Goal: Use online tool/utility: Use online tool/utility

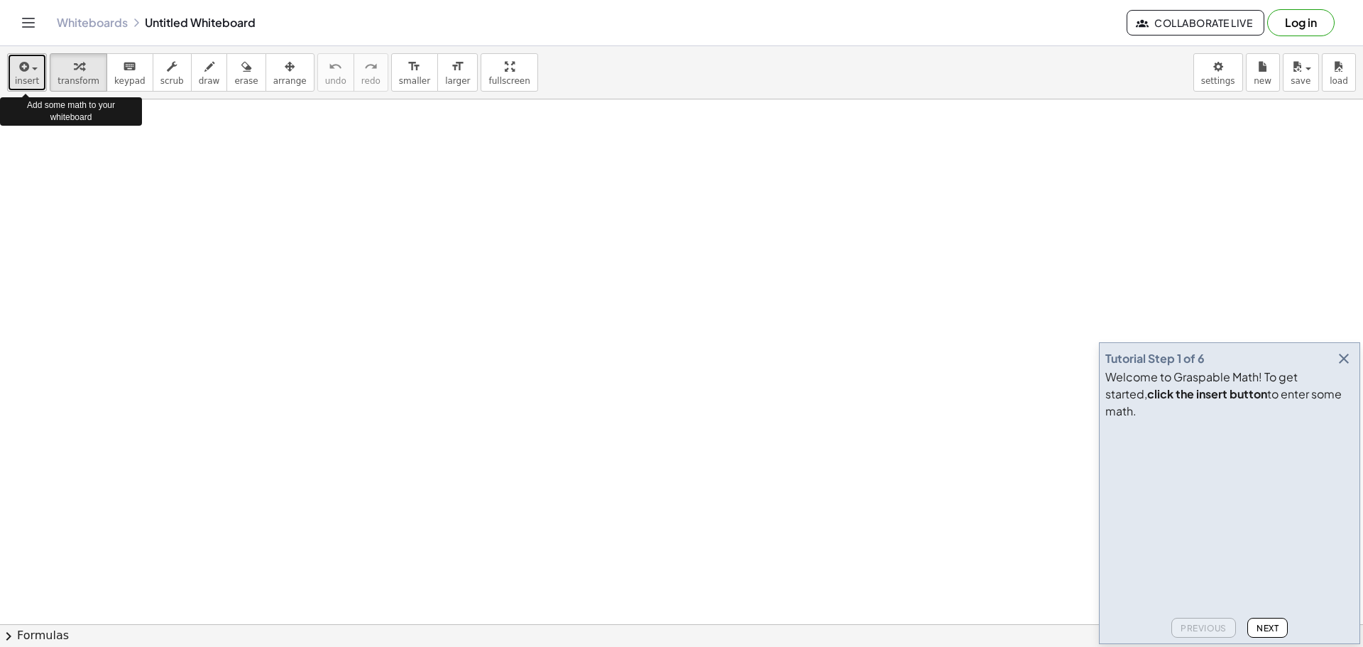
click at [29, 67] on span "button" at bounding box center [30, 68] width 3 height 10
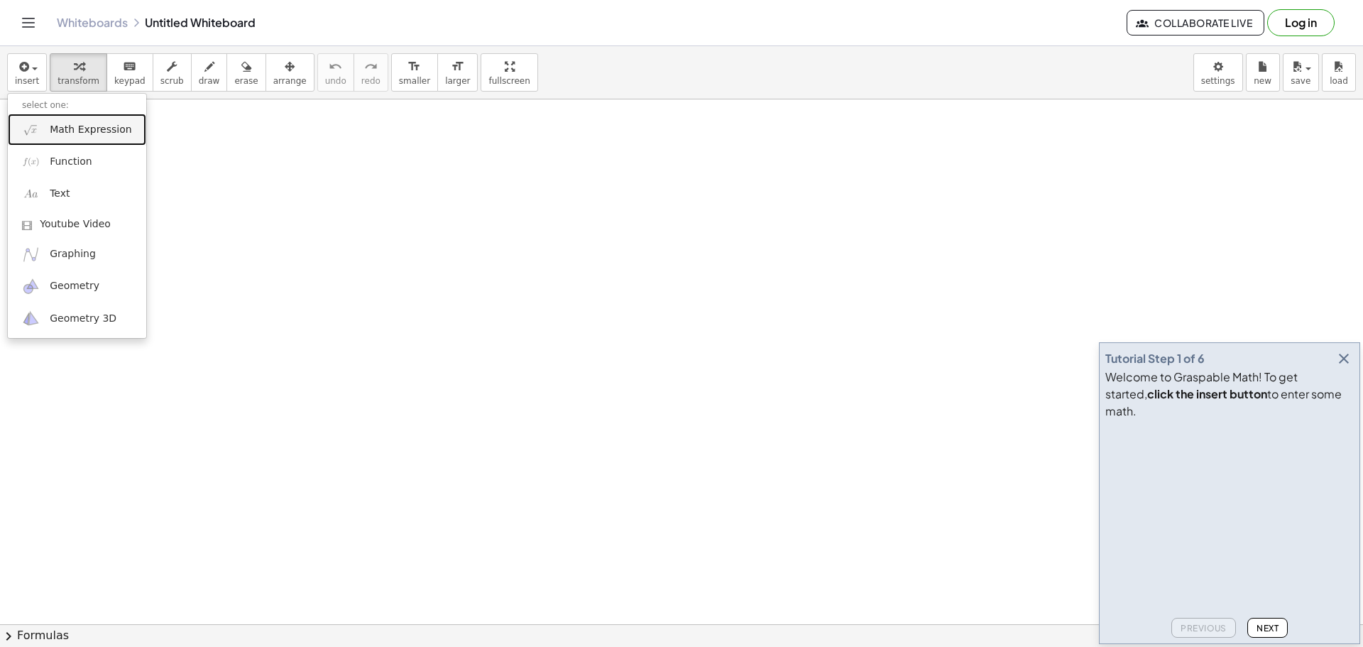
click at [109, 126] on span "Math Expression" at bounding box center [91, 130] width 82 height 14
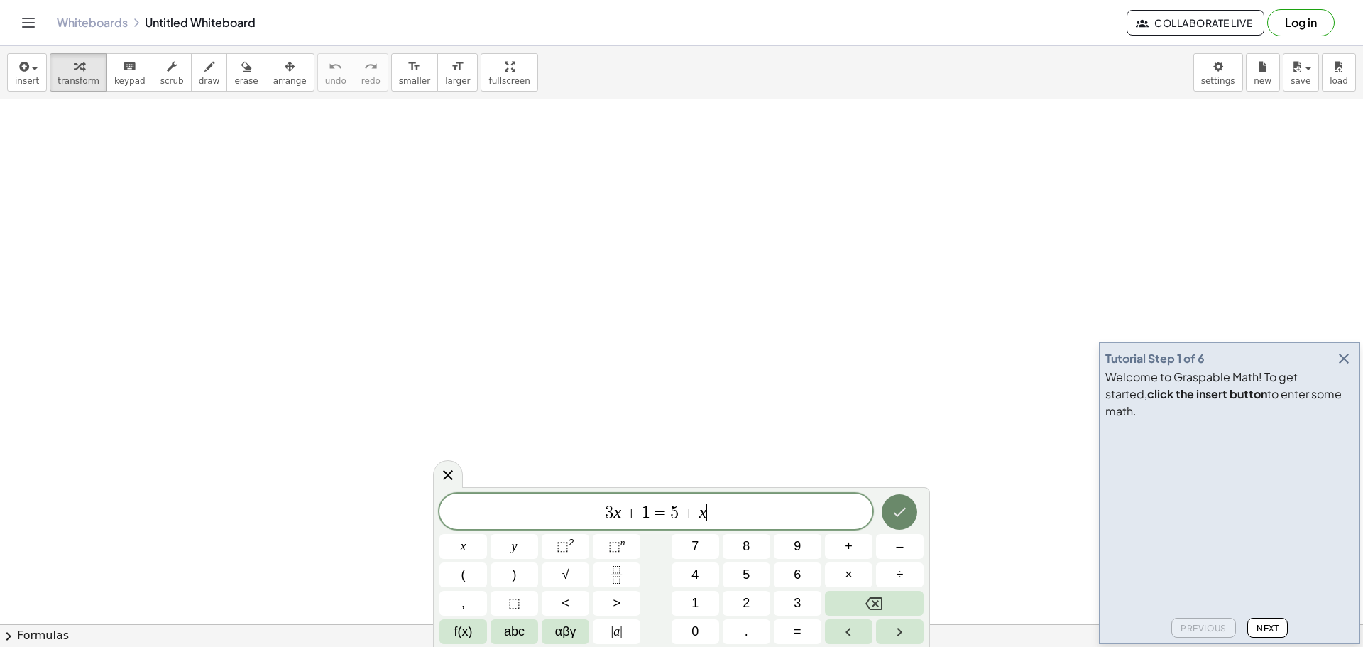
click at [902, 515] on icon "Done" at bounding box center [899, 511] width 17 height 17
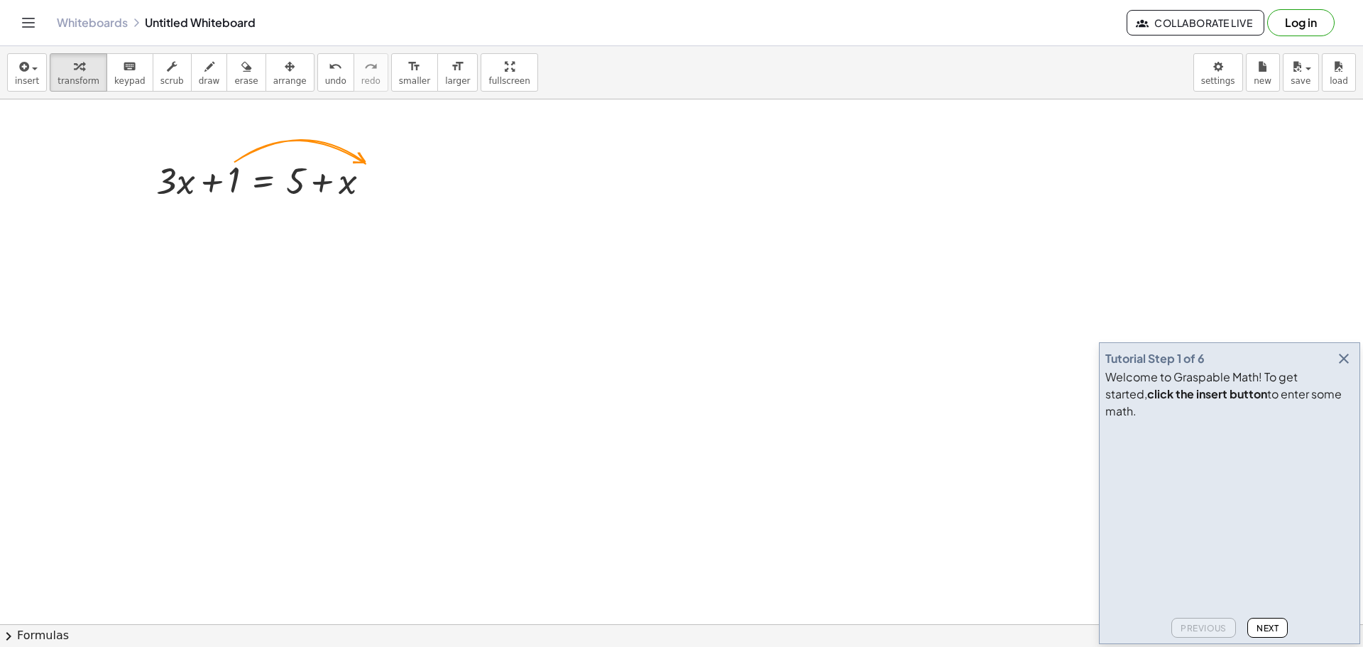
click at [1347, 367] on icon "button" at bounding box center [1343, 358] width 17 height 17
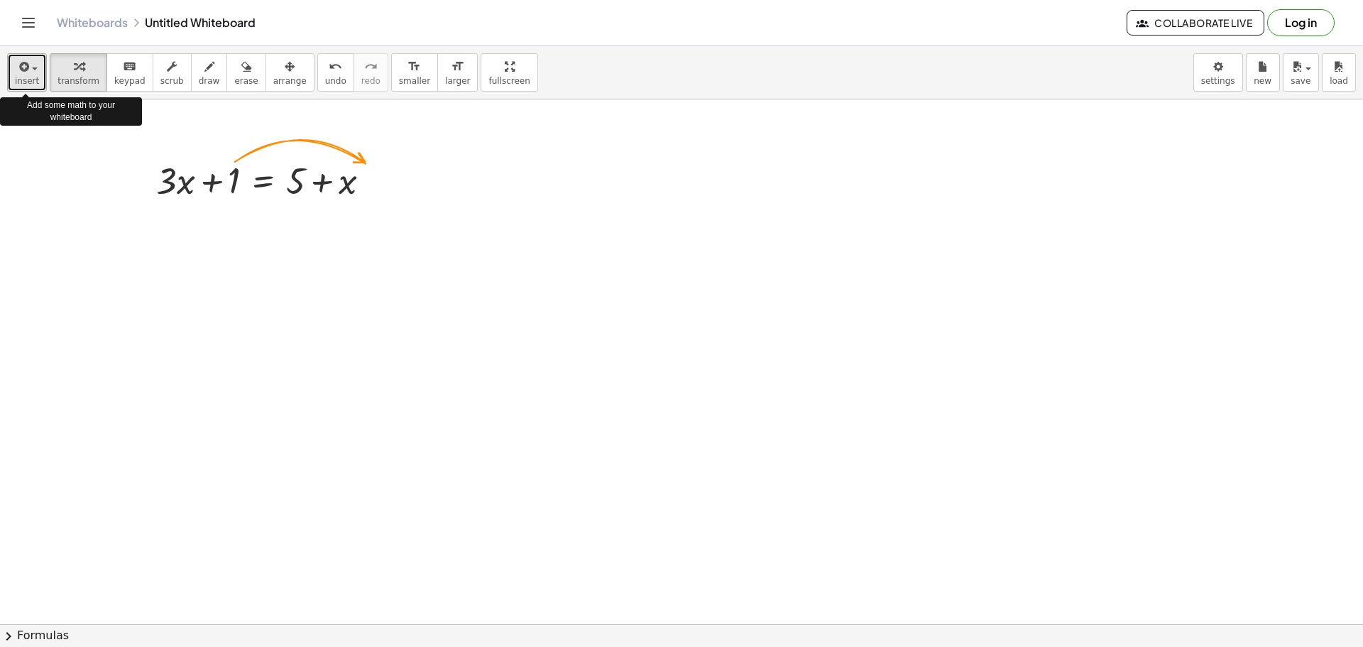
click at [30, 67] on span "button" at bounding box center [30, 68] width 3 height 10
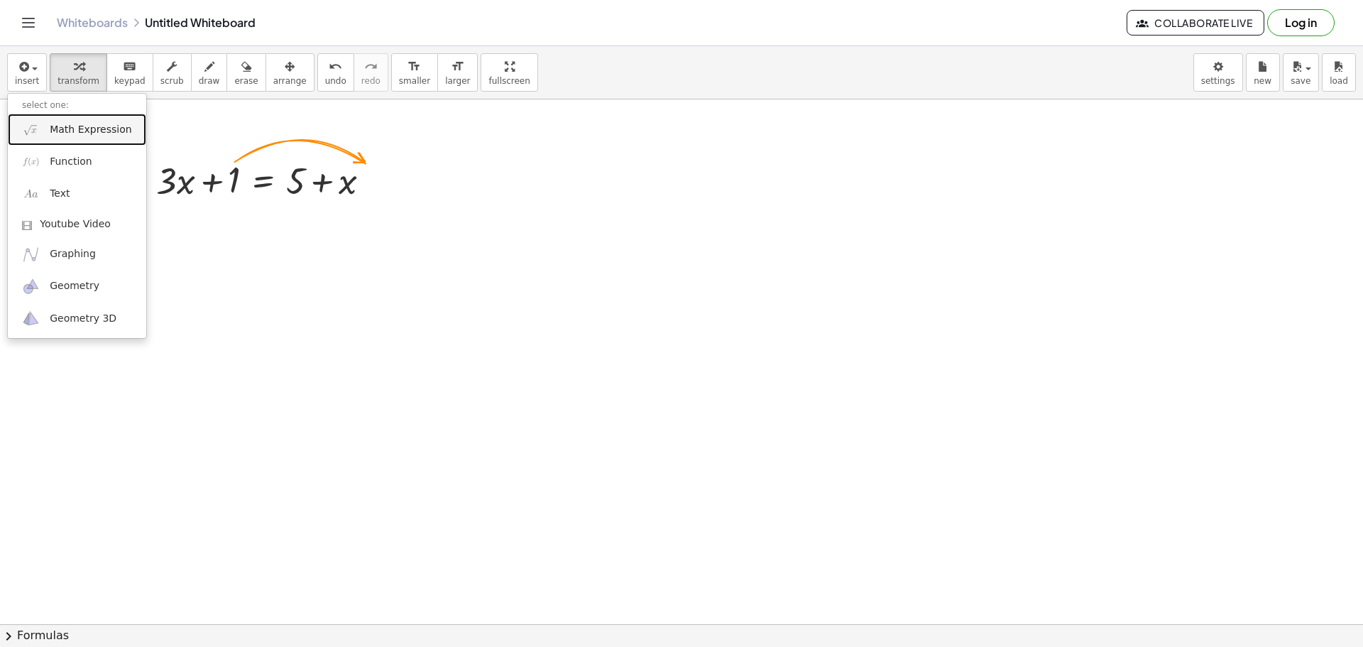
click at [82, 131] on span "Math Expression" at bounding box center [91, 130] width 82 height 14
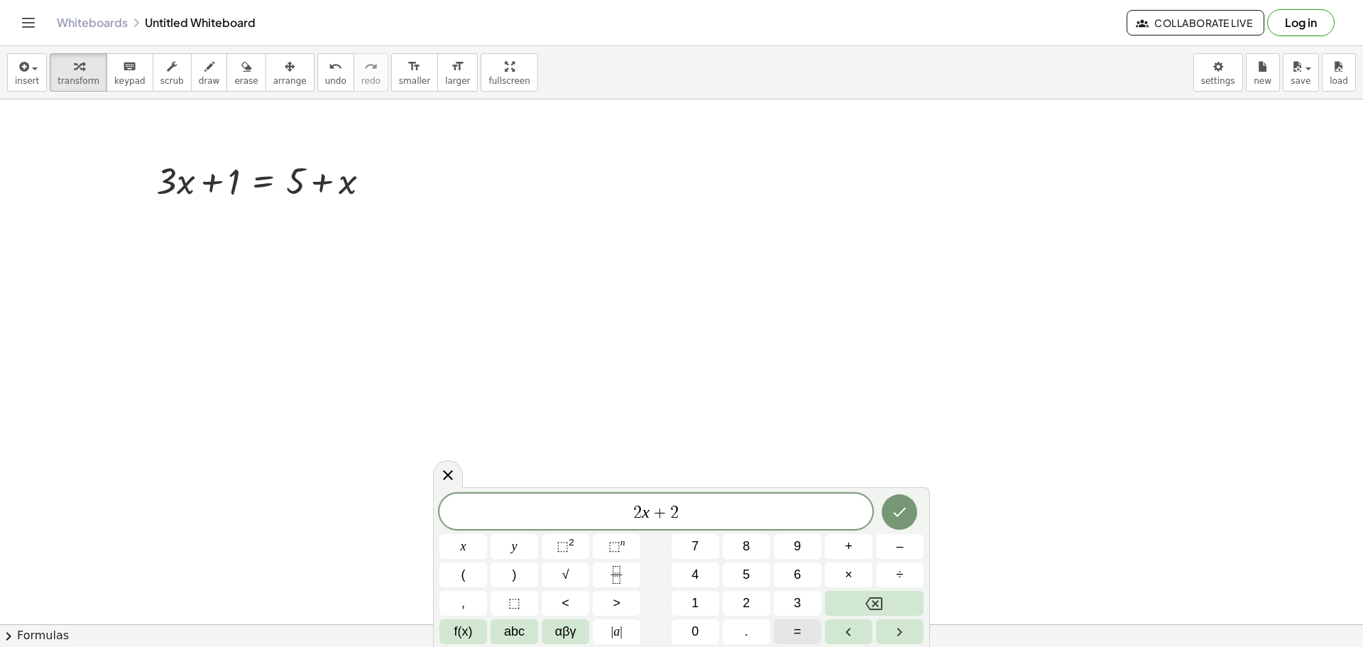
click at [789, 635] on button "=" at bounding box center [798, 631] width 48 height 25
click at [751, 539] on button "8" at bounding box center [747, 546] width 48 height 25
click at [853, 545] on button "+" at bounding box center [849, 546] width 48 height 25
click at [850, 574] on span "×" at bounding box center [849, 574] width 8 height 19
click at [875, 599] on icon "Backspace" at bounding box center [873, 603] width 17 height 17
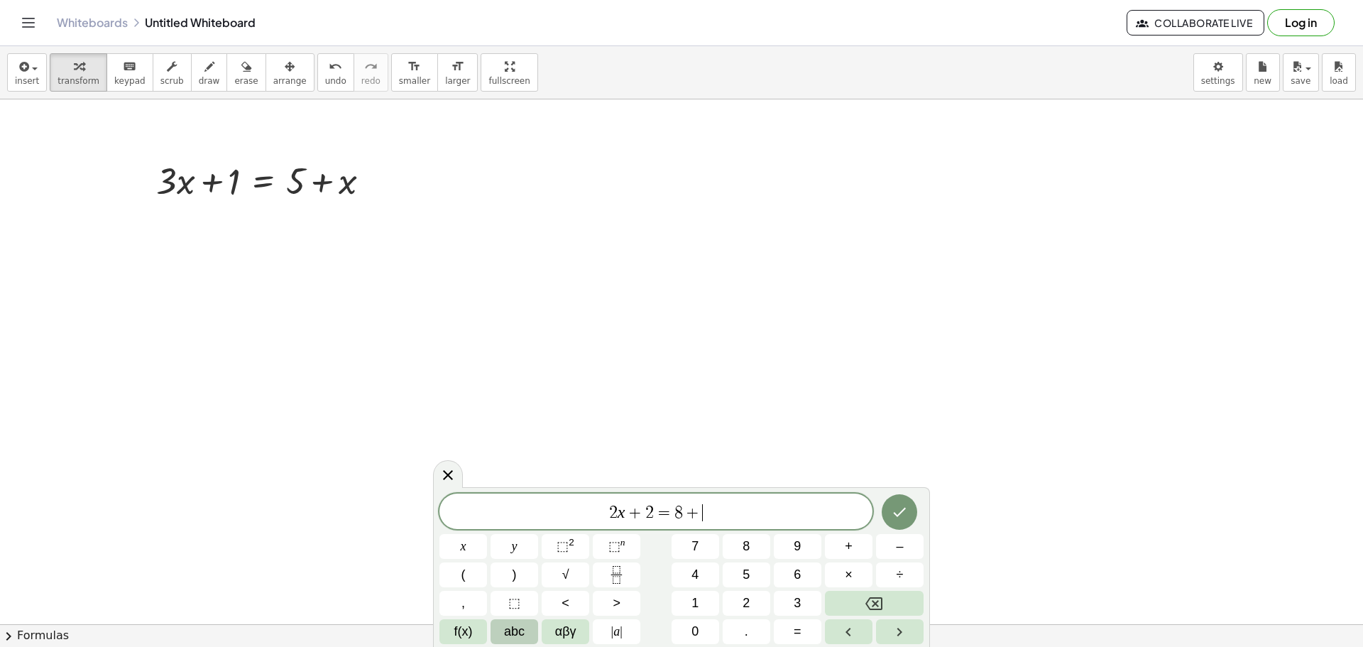
click at [510, 624] on span "abc" at bounding box center [514, 631] width 21 height 19
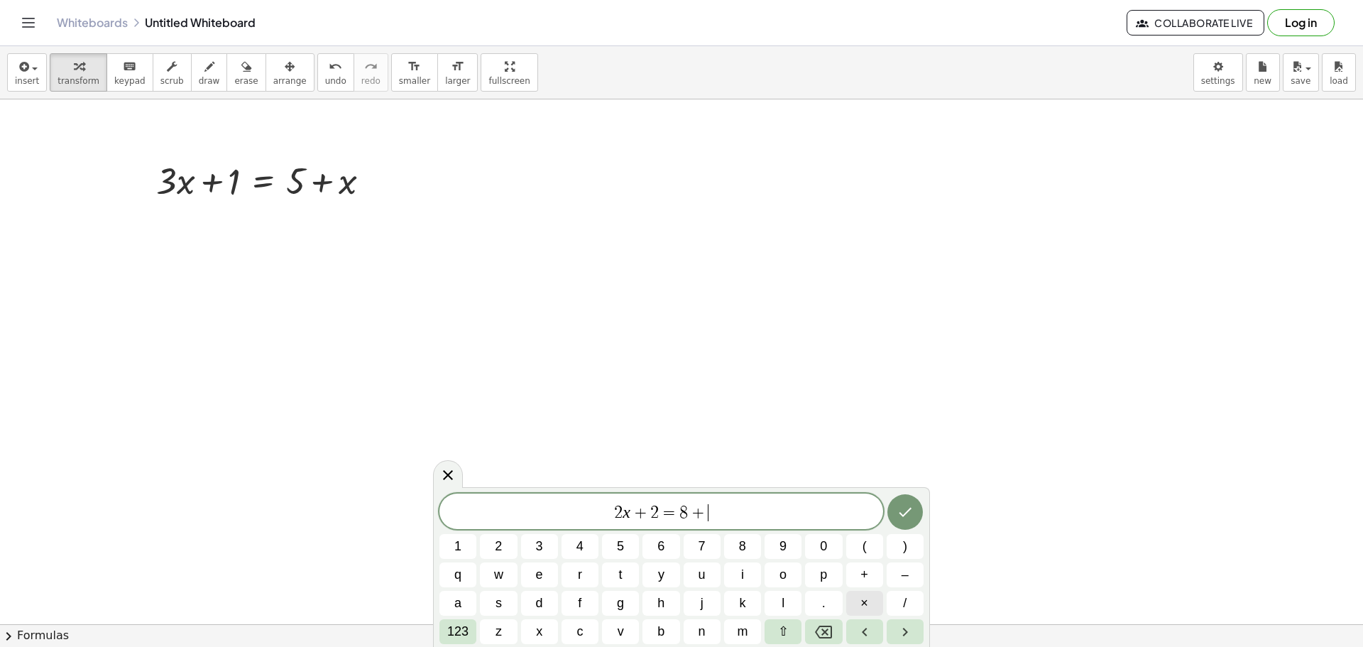
click at [856, 598] on button "×" at bounding box center [864, 603] width 37 height 25
click at [814, 630] on button "Backspace" at bounding box center [823, 631] width 37 height 25
click at [537, 631] on span "x" at bounding box center [539, 631] width 6 height 19
click at [897, 505] on icon "Done" at bounding box center [905, 511] width 17 height 17
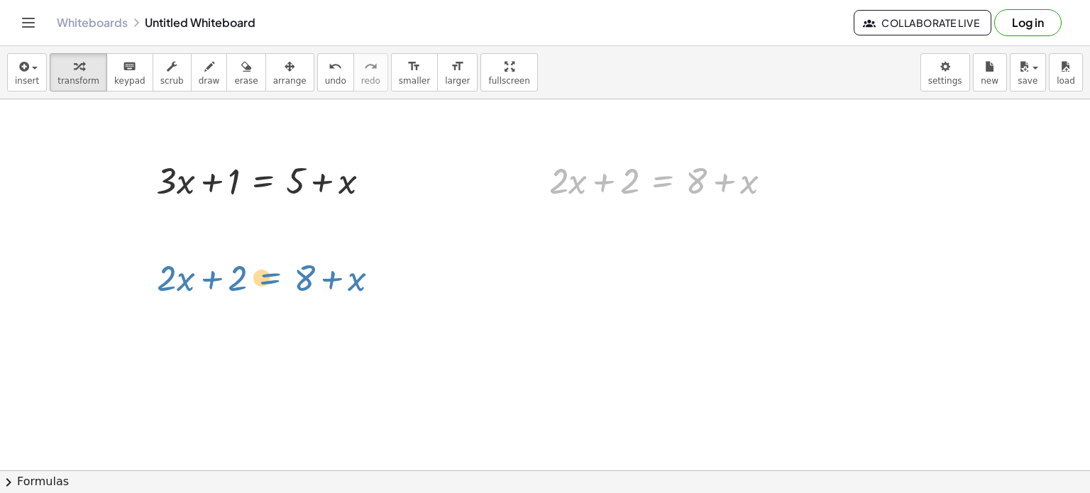
drag, startPoint x: 652, startPoint y: 178, endPoint x: 260, endPoint y: 275, distance: 403.7
drag, startPoint x: 664, startPoint y: 180, endPoint x: 148, endPoint y: 280, distance: 525.1
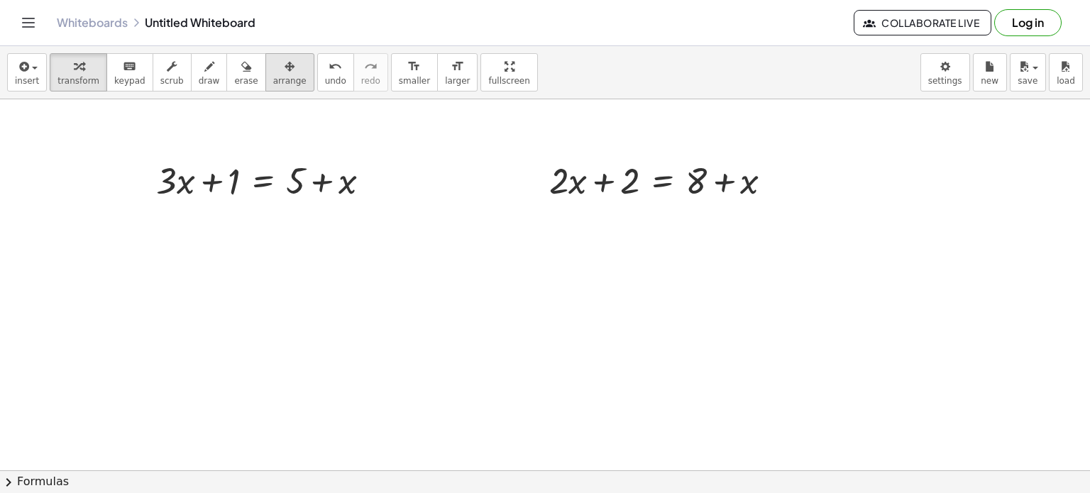
click at [273, 76] on span "arrange" at bounding box center [289, 81] width 33 height 10
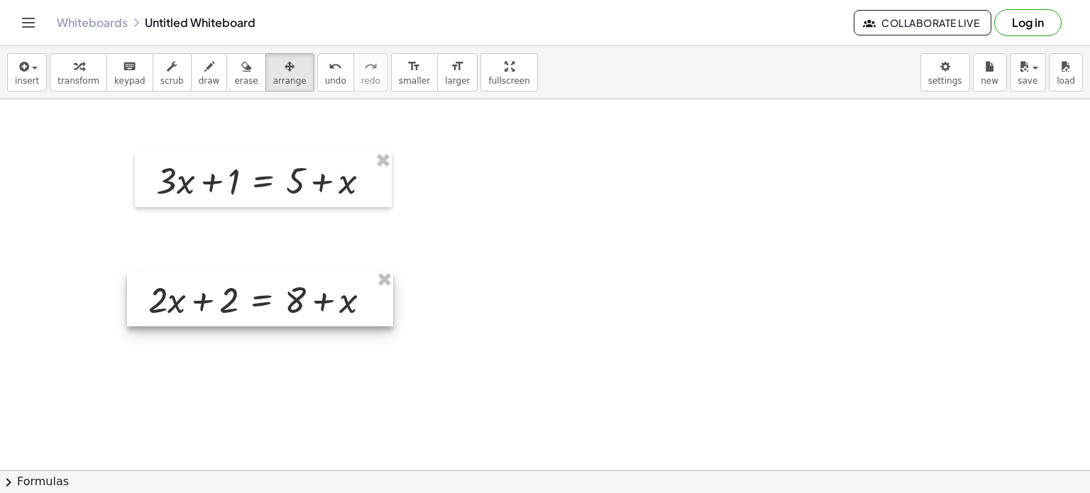
drag, startPoint x: 636, startPoint y: 182, endPoint x: 236, endPoint y: 301, distance: 417.7
click at [236, 301] on div at bounding box center [260, 298] width 266 height 55
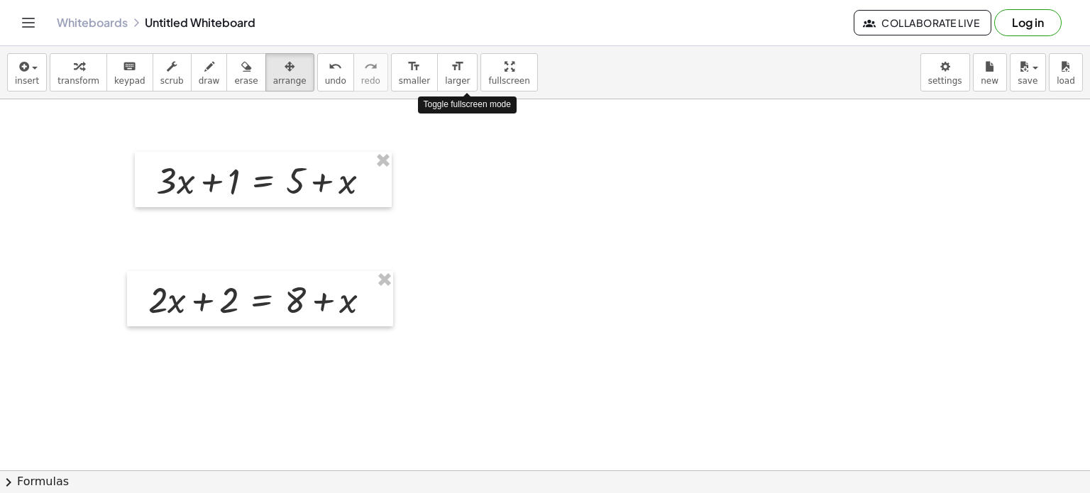
drag, startPoint x: 476, startPoint y: 77, endPoint x: 476, endPoint y: 163, distance: 85.9
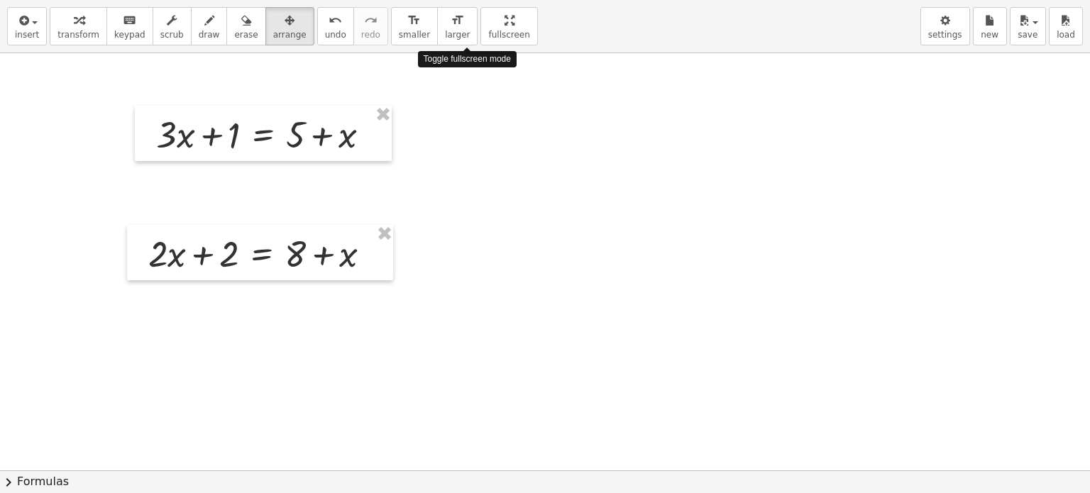
click at [476, 163] on div "insert select one: Math Expression Function Text Youtube Video Graphing Geometr…" at bounding box center [545, 246] width 1090 height 493
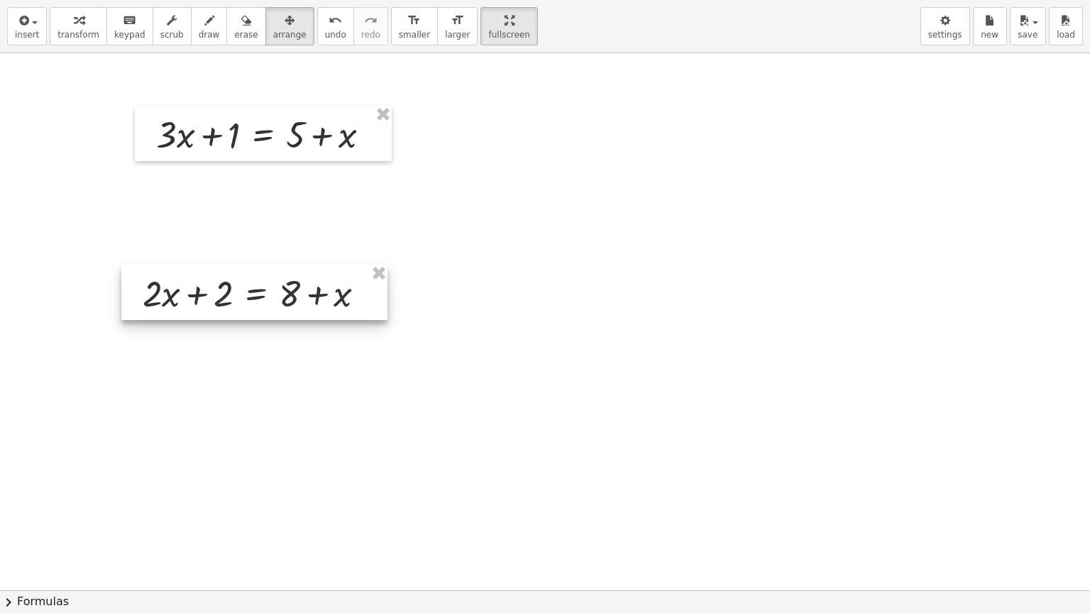
drag, startPoint x: 258, startPoint y: 266, endPoint x: 253, endPoint y: 312, distance: 46.5
click at [253, 312] on div at bounding box center [254, 292] width 266 height 55
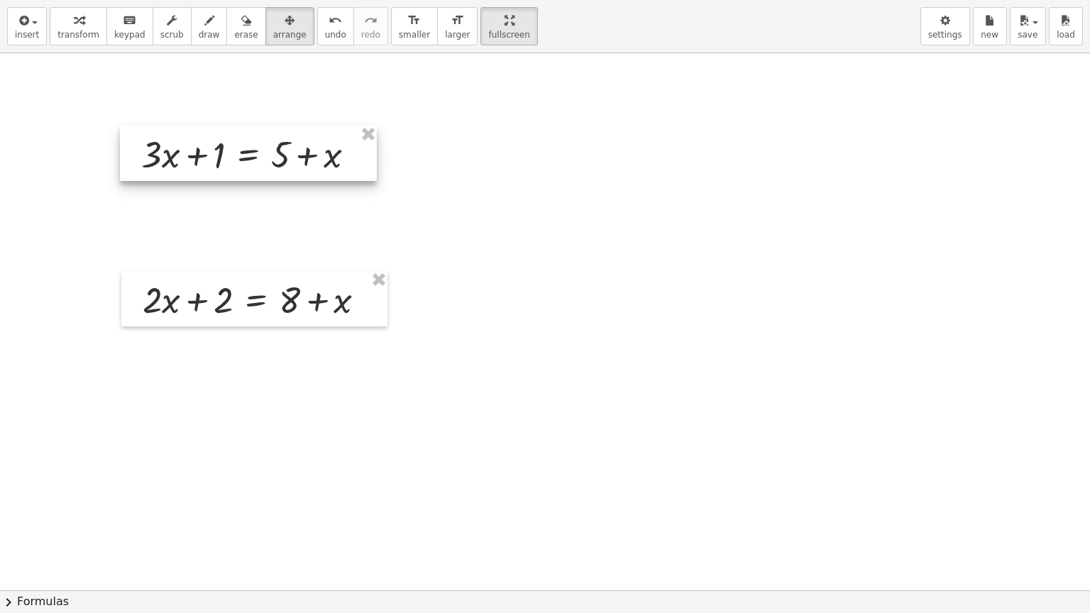
drag, startPoint x: 278, startPoint y: 136, endPoint x: 263, endPoint y: 156, distance: 24.8
click at [263, 156] on div at bounding box center [248, 153] width 257 height 55
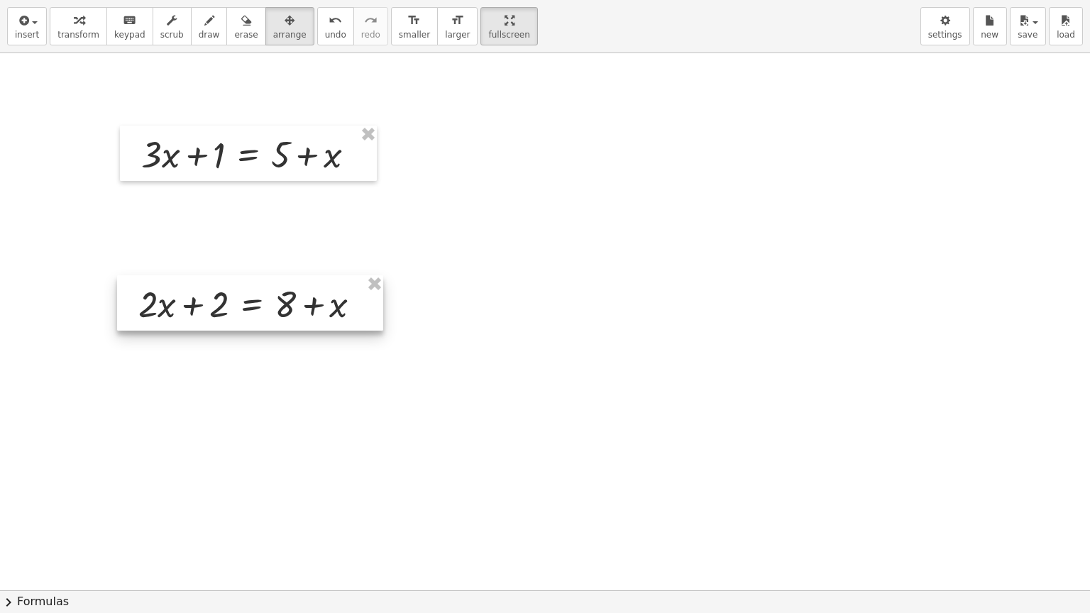
click at [260, 317] on div at bounding box center [250, 302] width 266 height 55
click at [497, 449] on div at bounding box center [545, 623] width 1090 height 1141
click at [407, 162] on div at bounding box center [545, 623] width 1090 height 1141
click at [345, 209] on div at bounding box center [545, 623] width 1090 height 1141
click at [438, 153] on div at bounding box center [545, 623] width 1090 height 1141
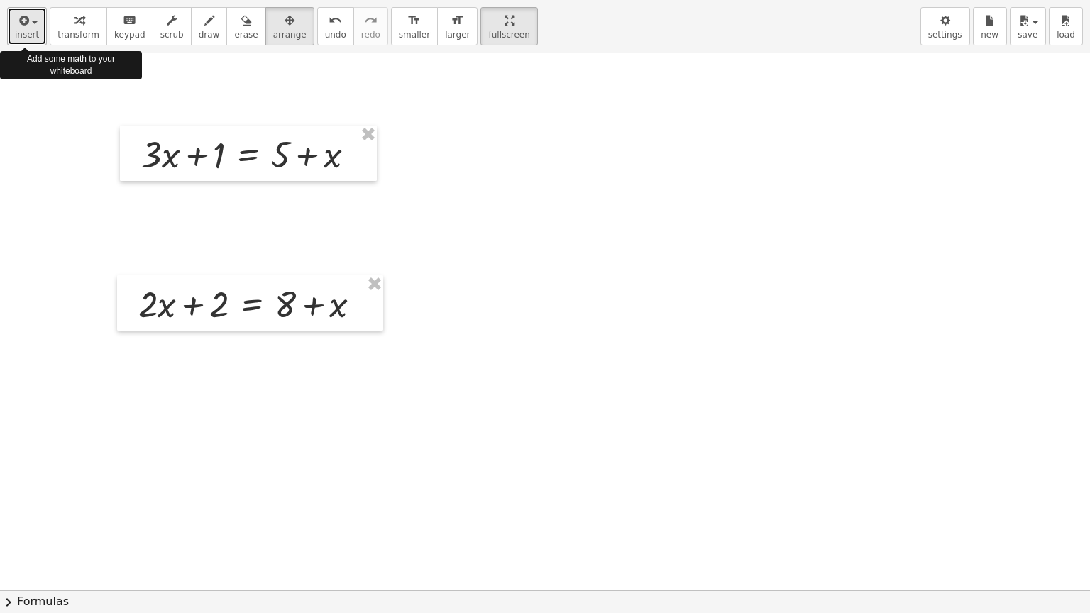
click at [30, 26] on div "button" at bounding box center [27, 19] width 24 height 17
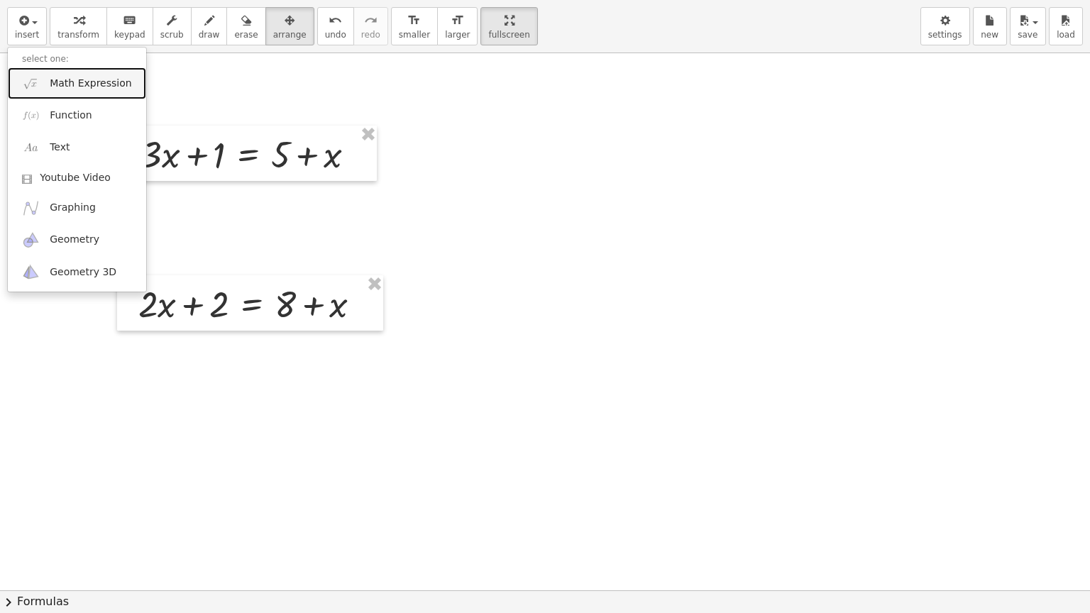
click at [74, 82] on span "Math Expression" at bounding box center [91, 84] width 82 height 14
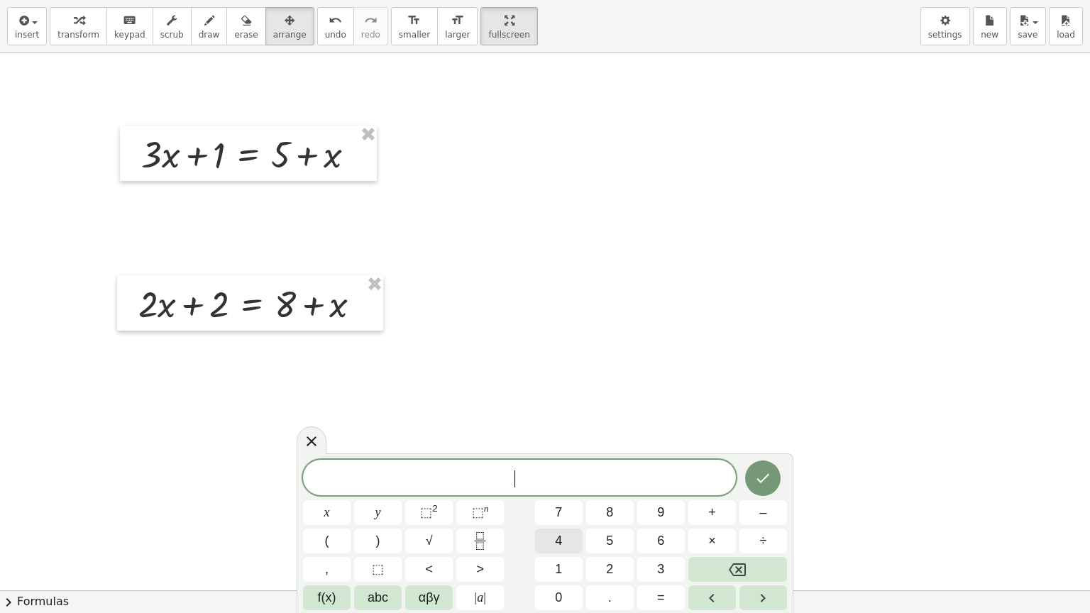
click at [569, 540] on button "4" at bounding box center [559, 541] width 48 height 25
click at [377, 600] on span "abc" at bounding box center [378, 597] width 21 height 19
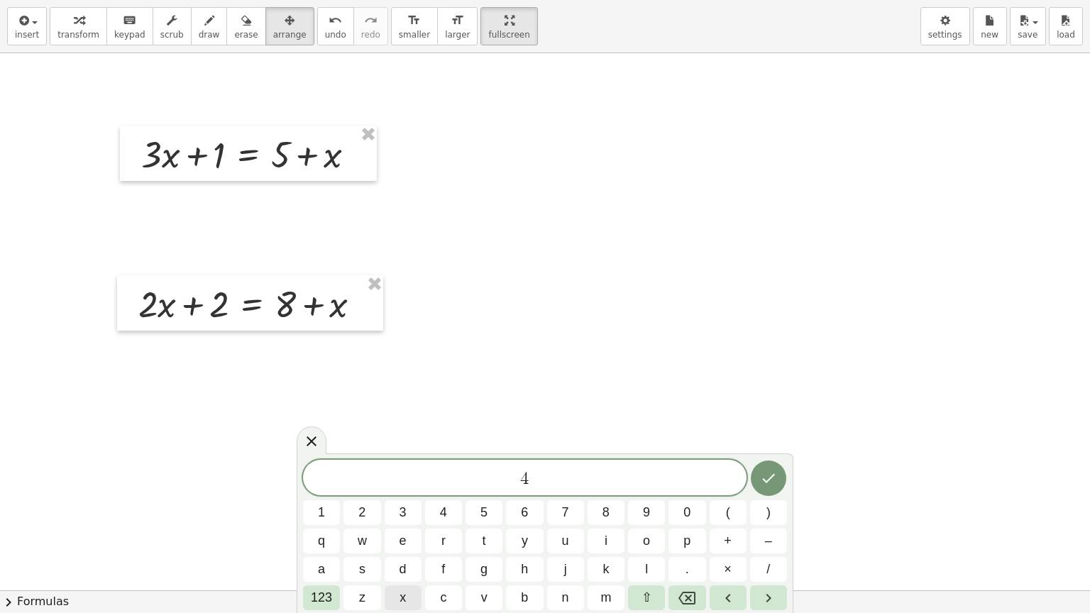
click at [398, 603] on button "x" at bounding box center [403, 598] width 37 height 25
click at [724, 539] on span "+" at bounding box center [728, 541] width 8 height 19
click at [364, 508] on span "2" at bounding box center [361, 512] width 7 height 19
click at [321, 599] on span "123" at bounding box center [321, 597] width 21 height 19
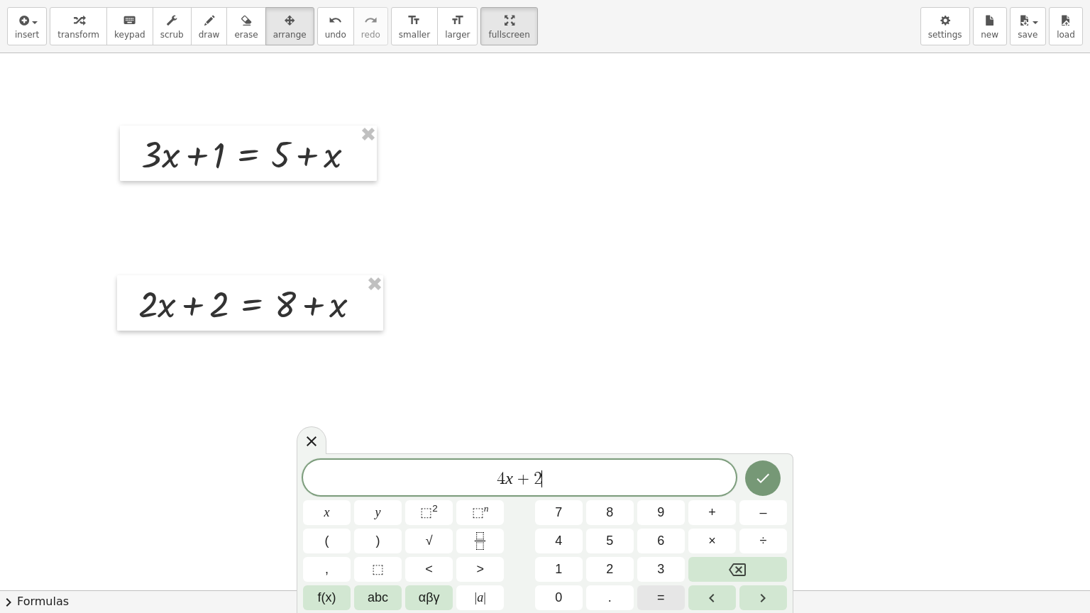
click at [664, 603] on span "=" at bounding box center [661, 597] width 8 height 19
click at [609, 570] on span "2" at bounding box center [609, 569] width 7 height 19
click at [711, 512] on span "+" at bounding box center [712, 512] width 8 height 19
click at [375, 596] on span "abc" at bounding box center [378, 597] width 21 height 19
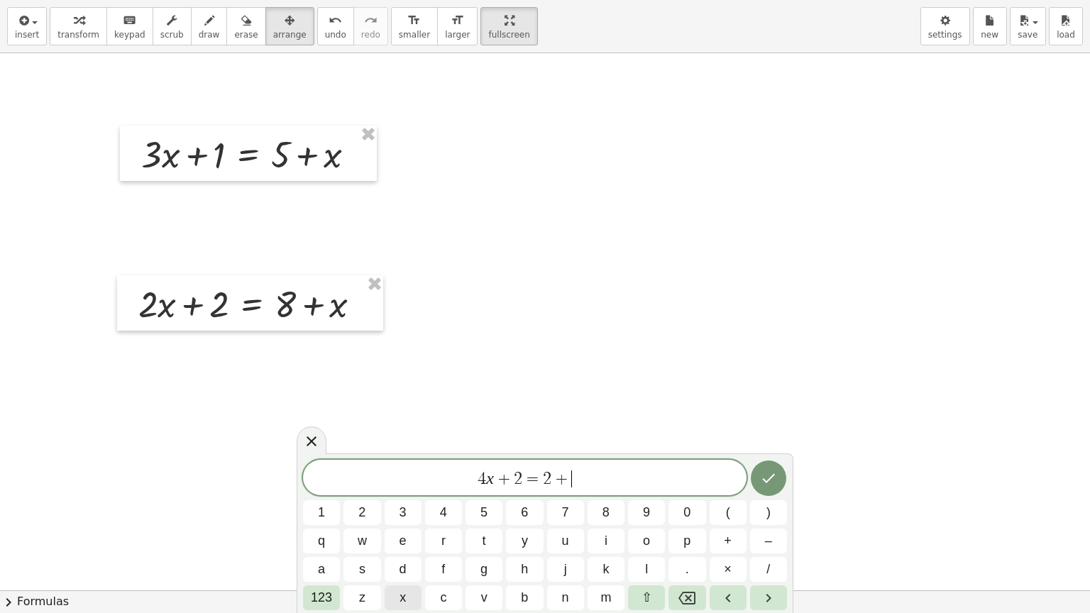
click at [400, 593] on span "x" at bounding box center [403, 597] width 6 height 19
click at [765, 473] on icon "Done" at bounding box center [768, 478] width 17 height 17
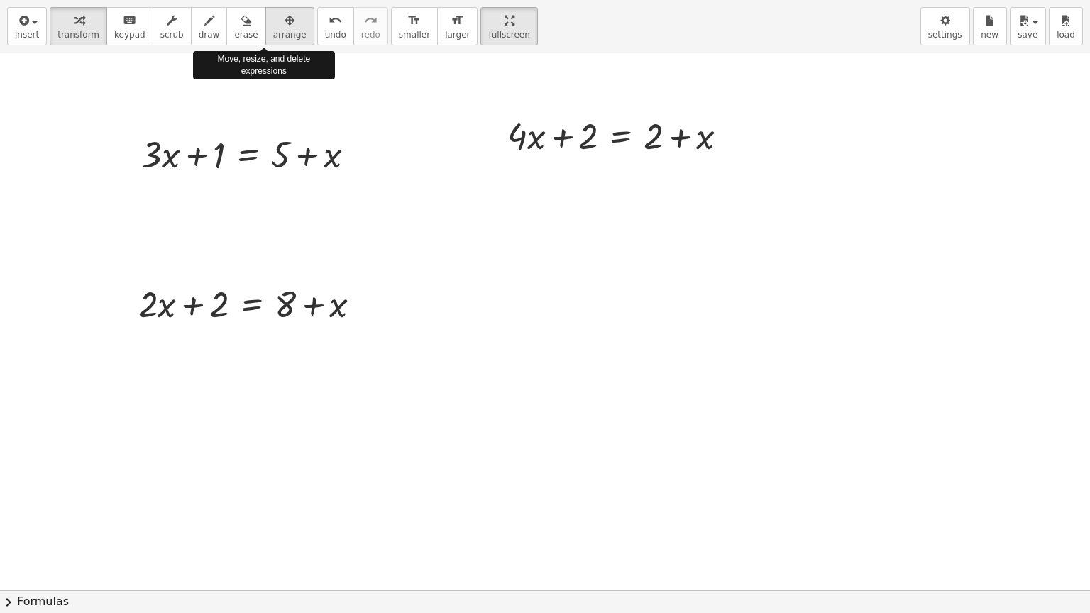
click at [285, 22] on icon "button" at bounding box center [290, 20] width 10 height 17
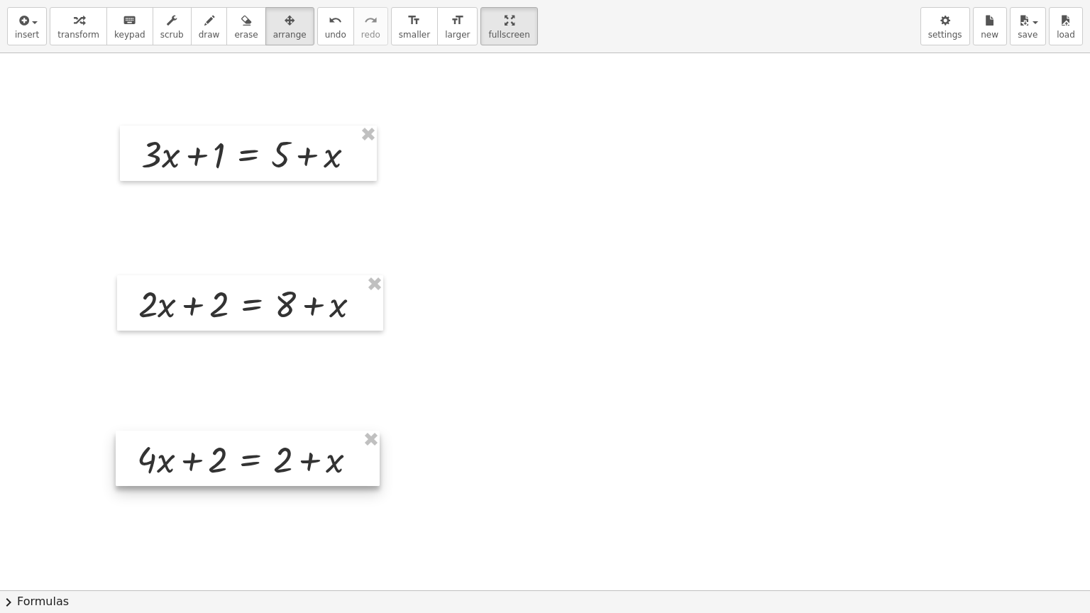
drag, startPoint x: 611, startPoint y: 138, endPoint x: 241, endPoint y: 461, distance: 492.0
click at [241, 461] on div at bounding box center [248, 458] width 264 height 55
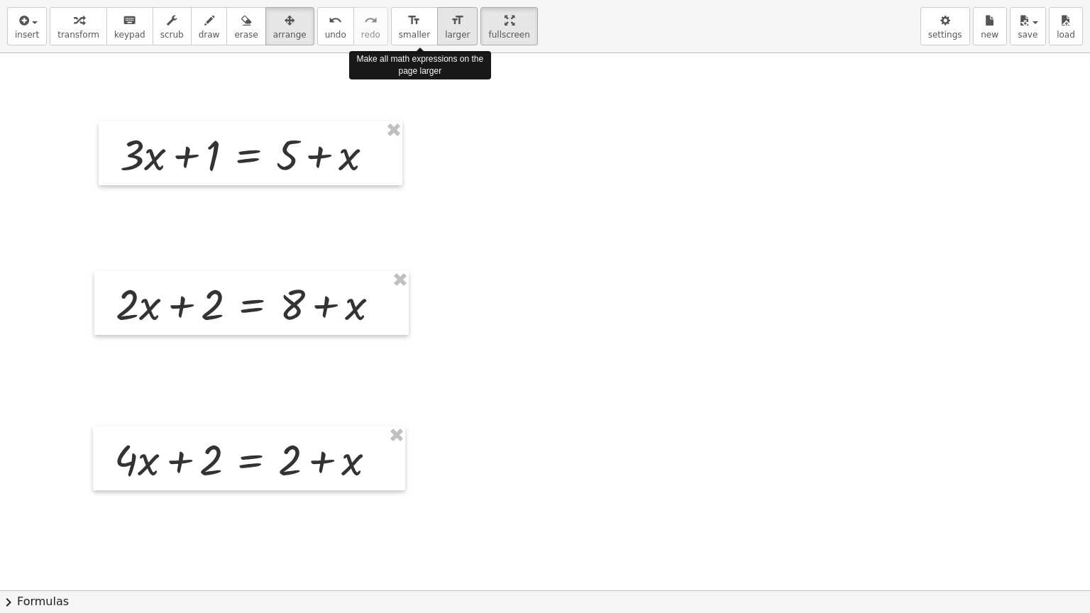
click at [451, 25] on icon "format_size" at bounding box center [457, 20] width 13 height 17
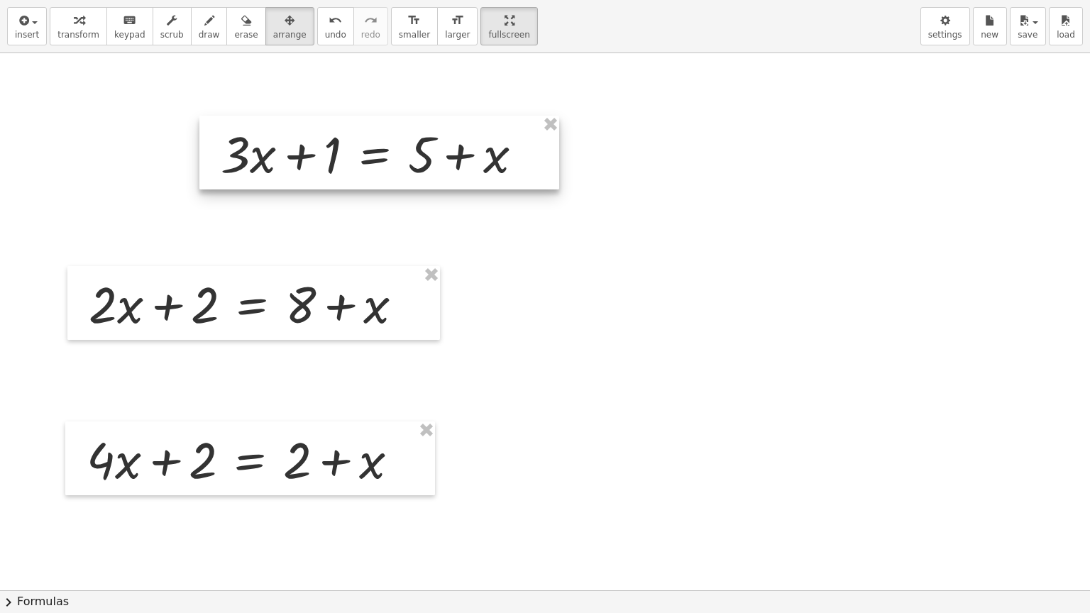
drag, startPoint x: 229, startPoint y: 144, endPoint x: 356, endPoint y: 143, distance: 126.4
click at [356, 143] on div at bounding box center [379, 153] width 360 height 74
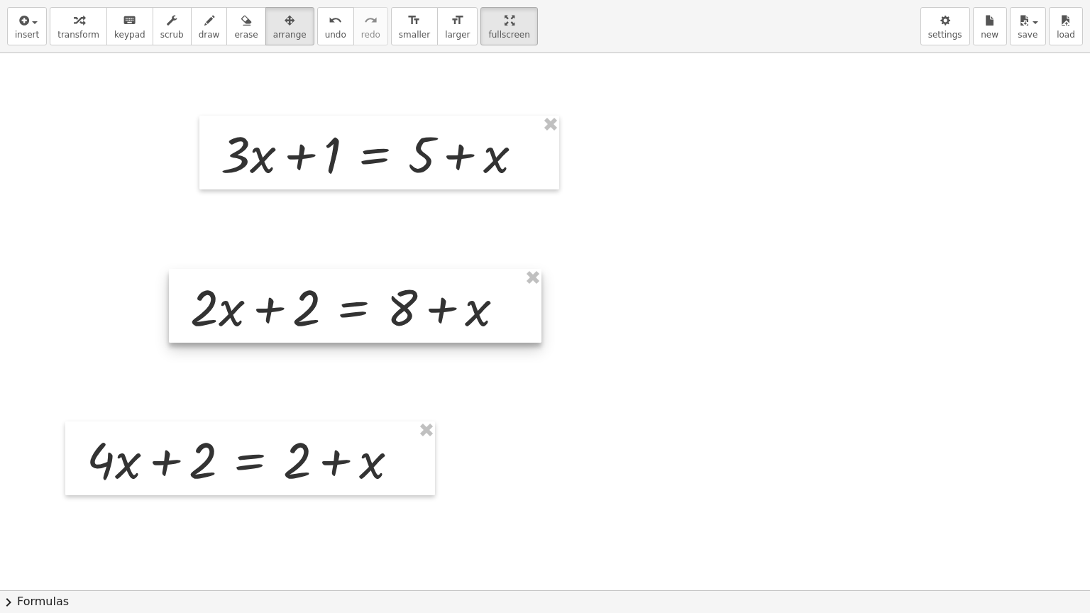
drag, startPoint x: 202, startPoint y: 304, endPoint x: 304, endPoint y: 307, distance: 101.5
click at [304, 307] on div at bounding box center [355, 306] width 373 height 74
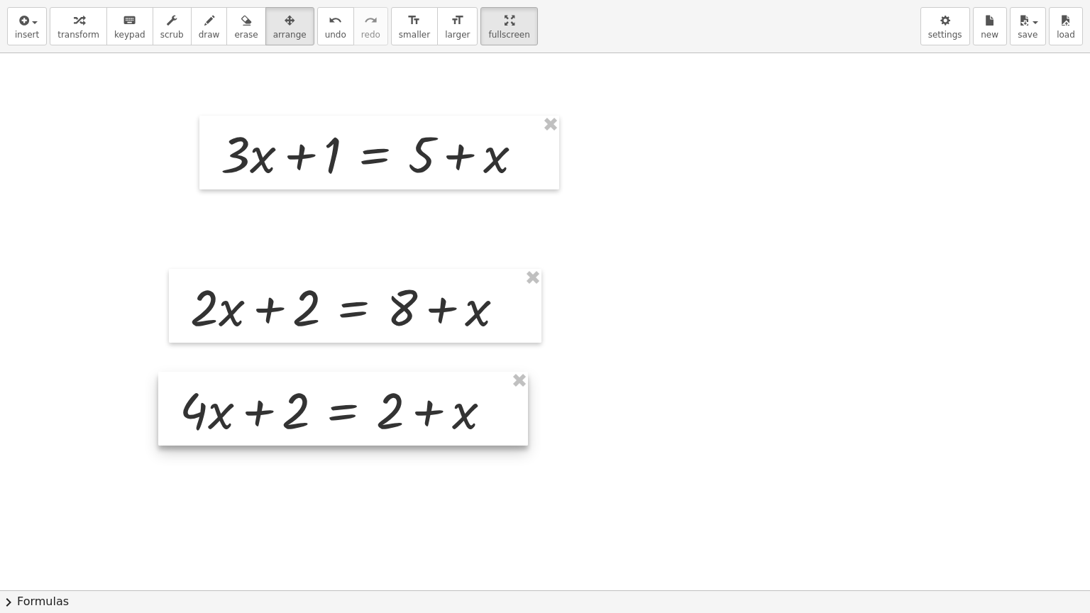
drag, startPoint x: 160, startPoint y: 465, endPoint x: 253, endPoint y: 415, distance: 105.4
click at [253, 415] on div at bounding box center [343, 409] width 370 height 74
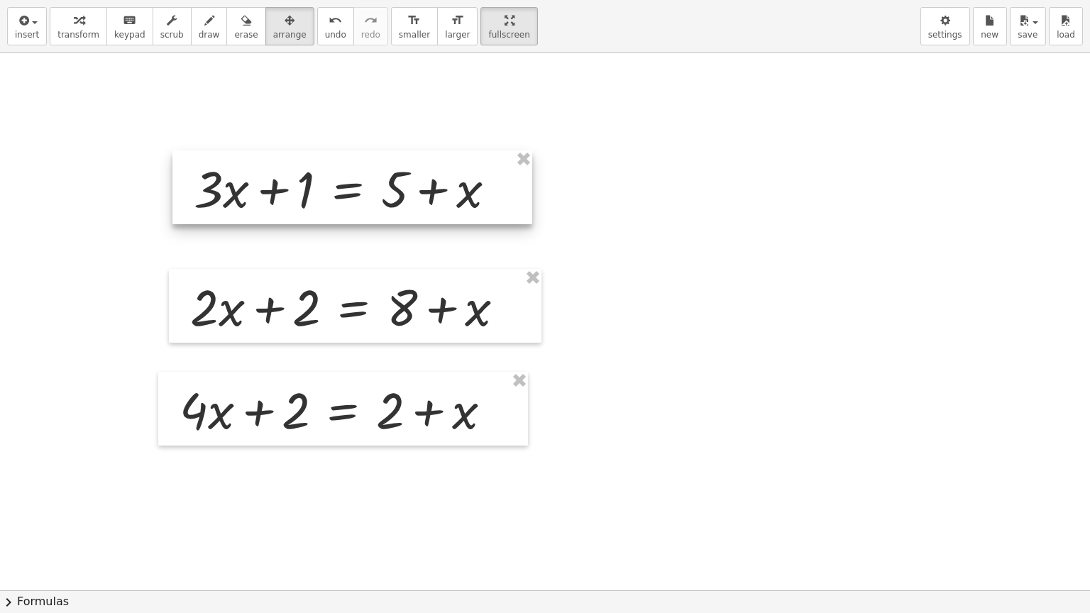
drag, startPoint x: 331, startPoint y: 158, endPoint x: 304, endPoint y: 192, distance: 44.0
click at [304, 192] on div at bounding box center [352, 187] width 360 height 74
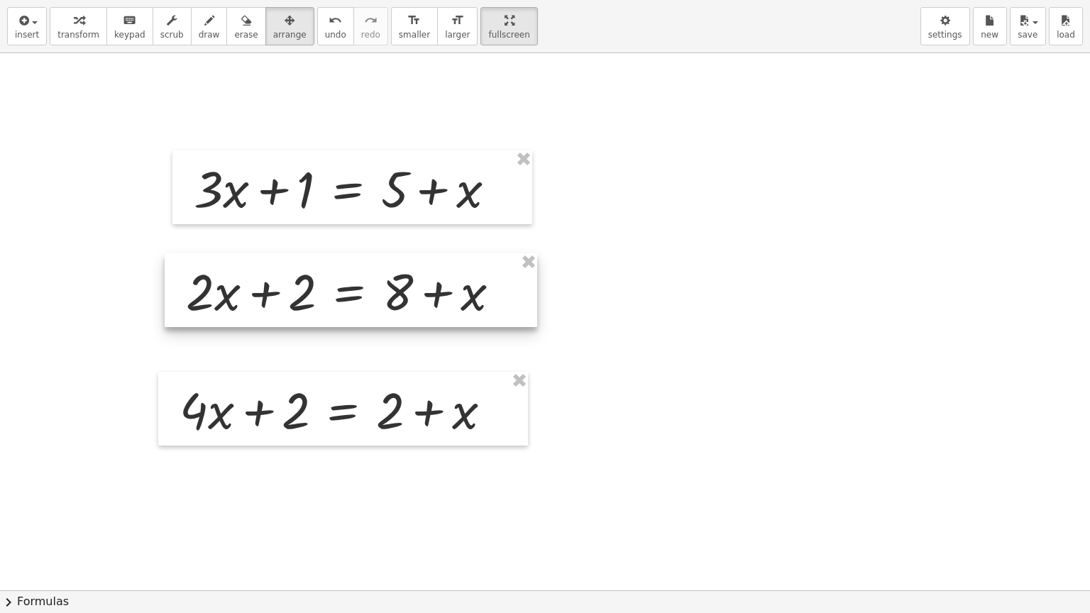
drag, startPoint x: 280, startPoint y: 295, endPoint x: 276, endPoint y: 280, distance: 16.2
click at [276, 280] on div at bounding box center [351, 290] width 373 height 74
click at [602, 180] on div at bounding box center [545, 623] width 1090 height 1141
